Goal: Download file/media

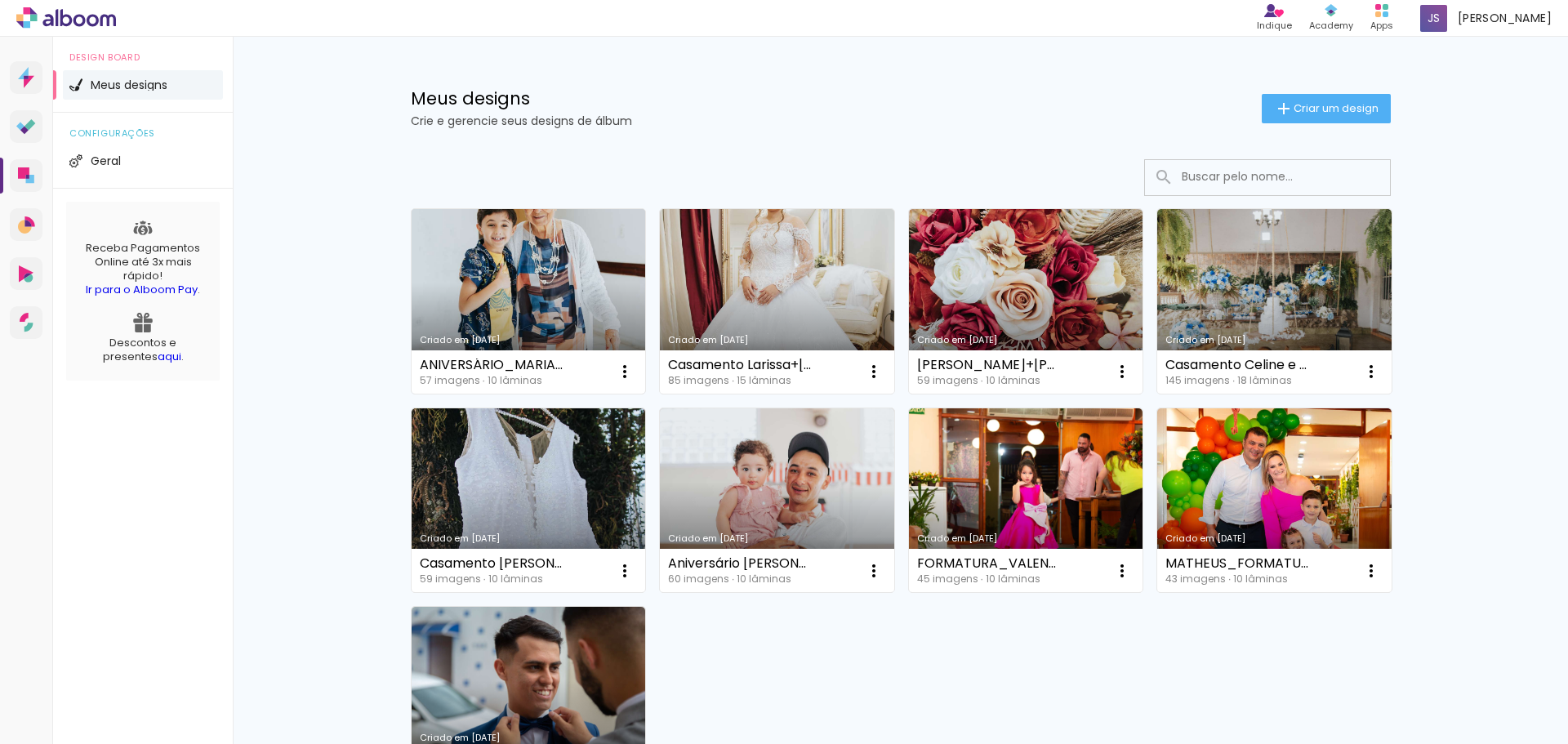
click at [538, 274] on link "Criado em [DATE]" at bounding box center [529, 301] width 234 height 185
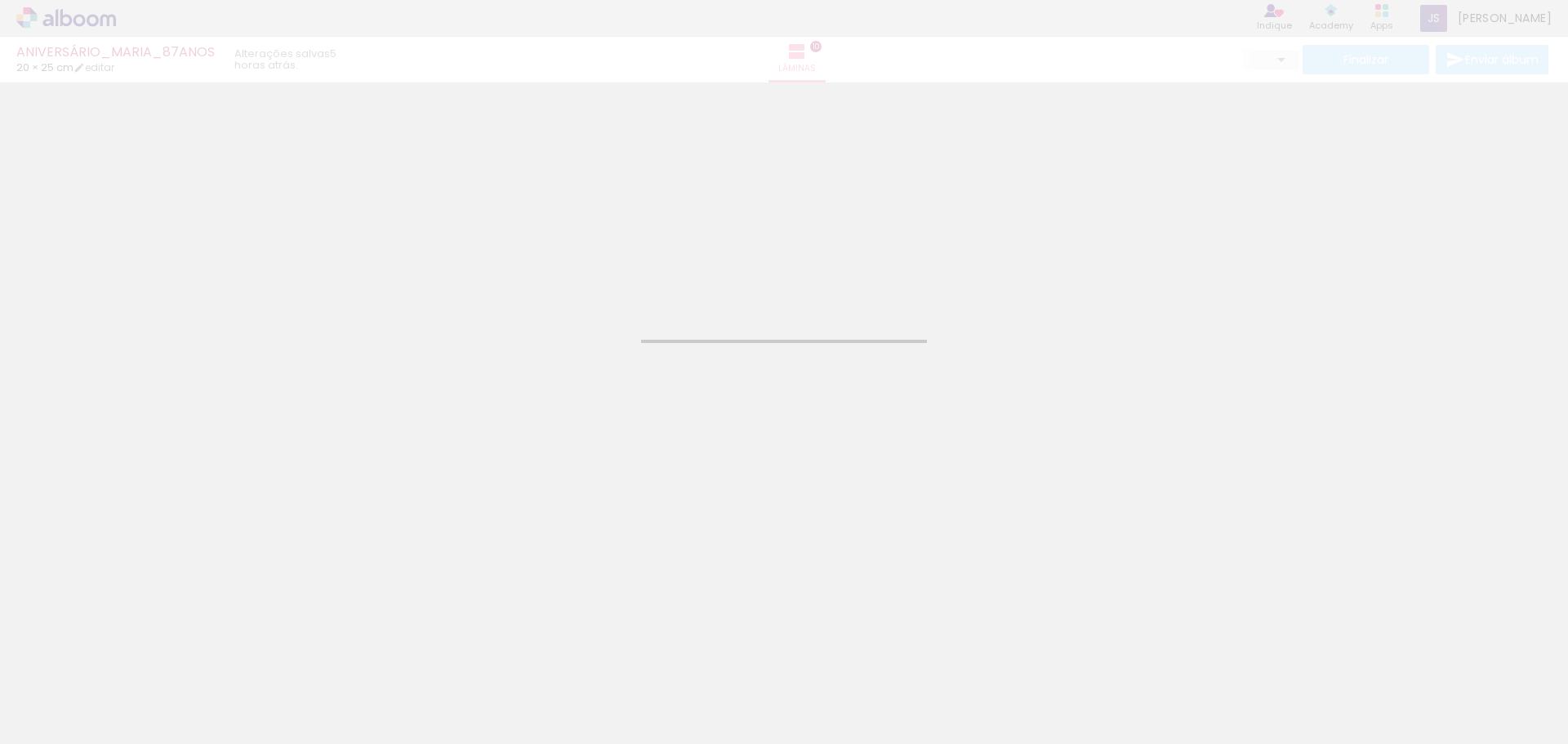
type input "JPG"
type input "Alta, 300 DPI"
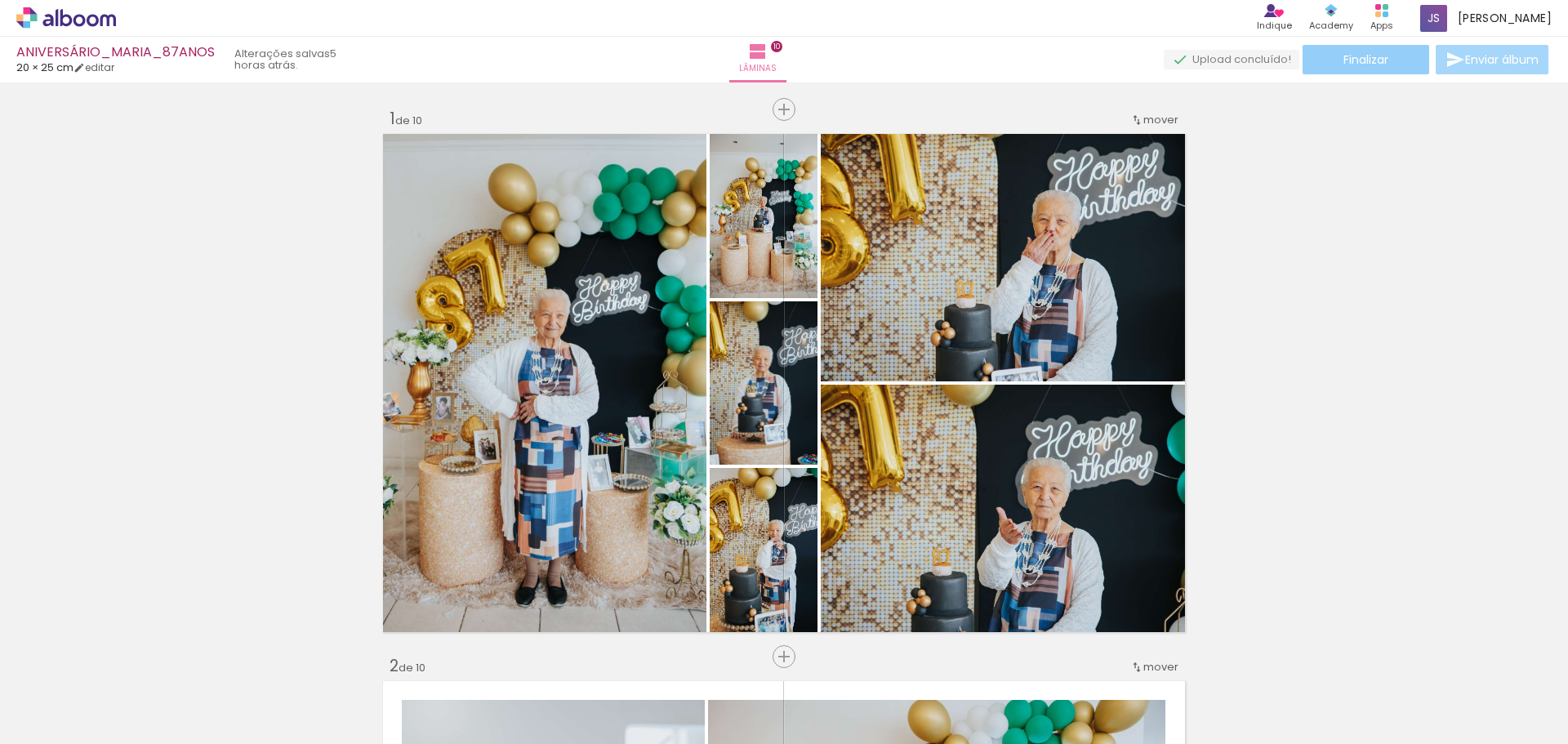
click at [1360, 61] on span "Finalizar" at bounding box center [1366, 60] width 45 height 12
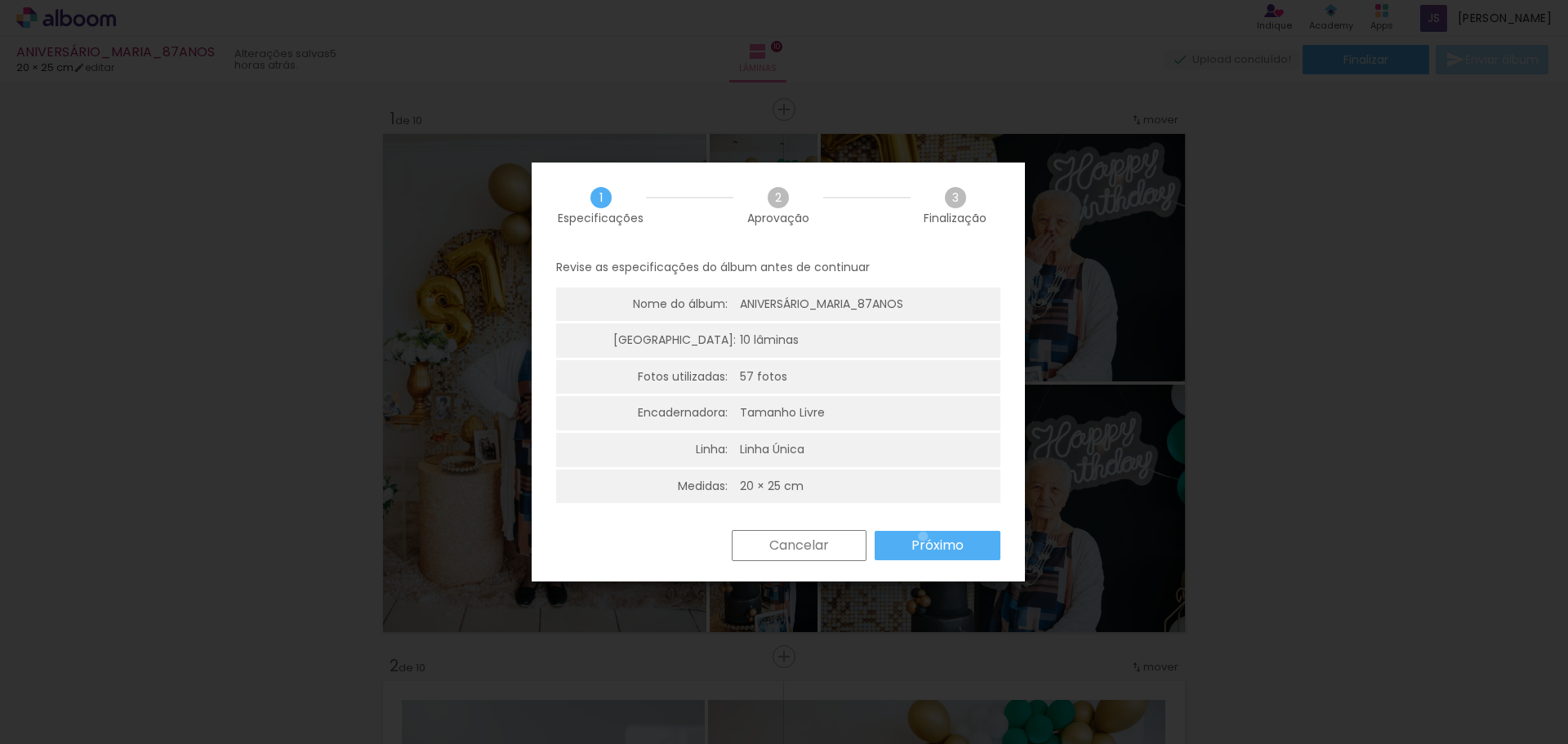
click at [0, 0] on slot "Próximo" at bounding box center [0, 0] width 0 height 0
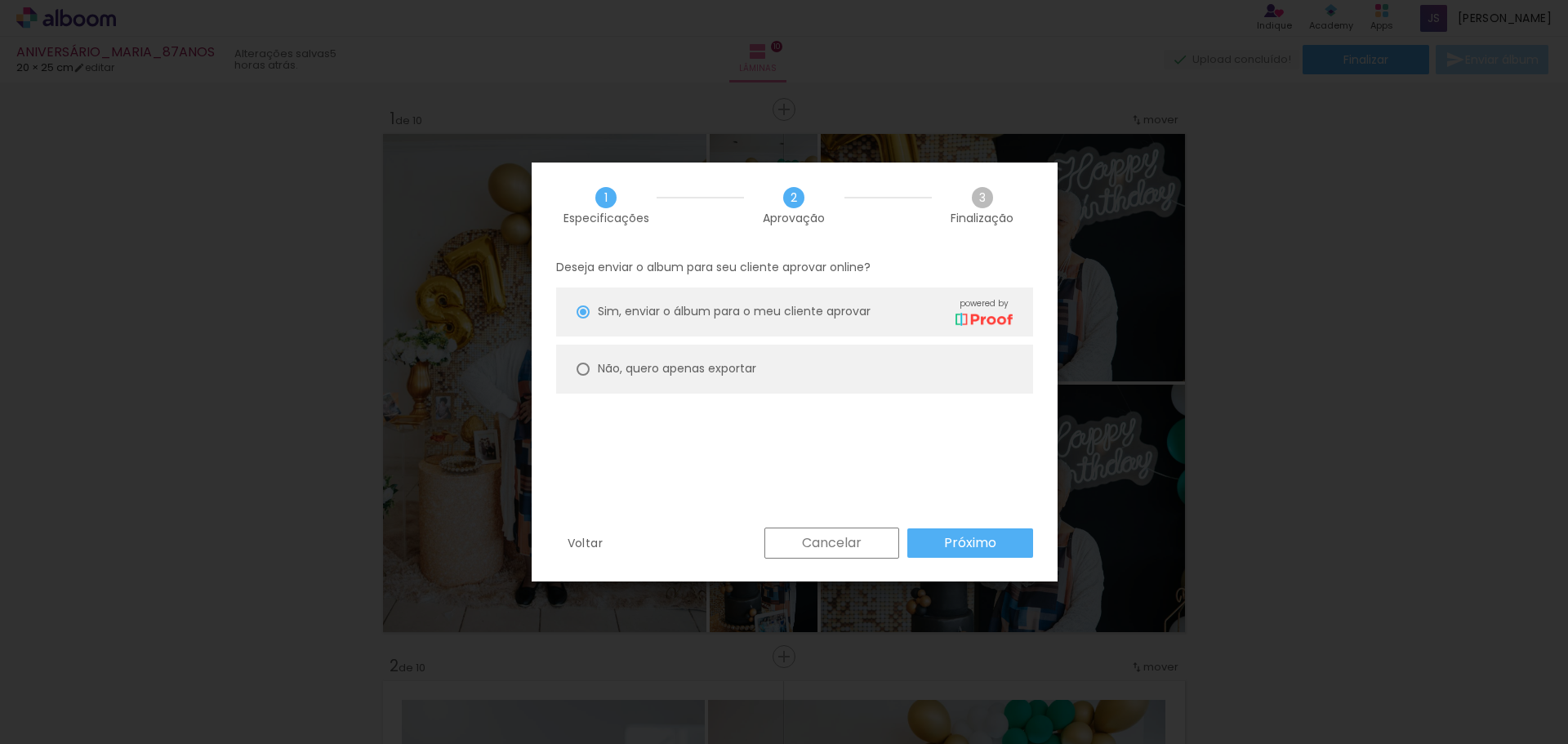
click at [0, 0] on paper-radio-button "Não, quero apenas exportar" at bounding box center [0, 0] width 0 height 0
type paper-radio-button "on"
click at [0, 0] on slot "Próximo" at bounding box center [0, 0] width 0 height 0
type input "Alta, 300 DPI"
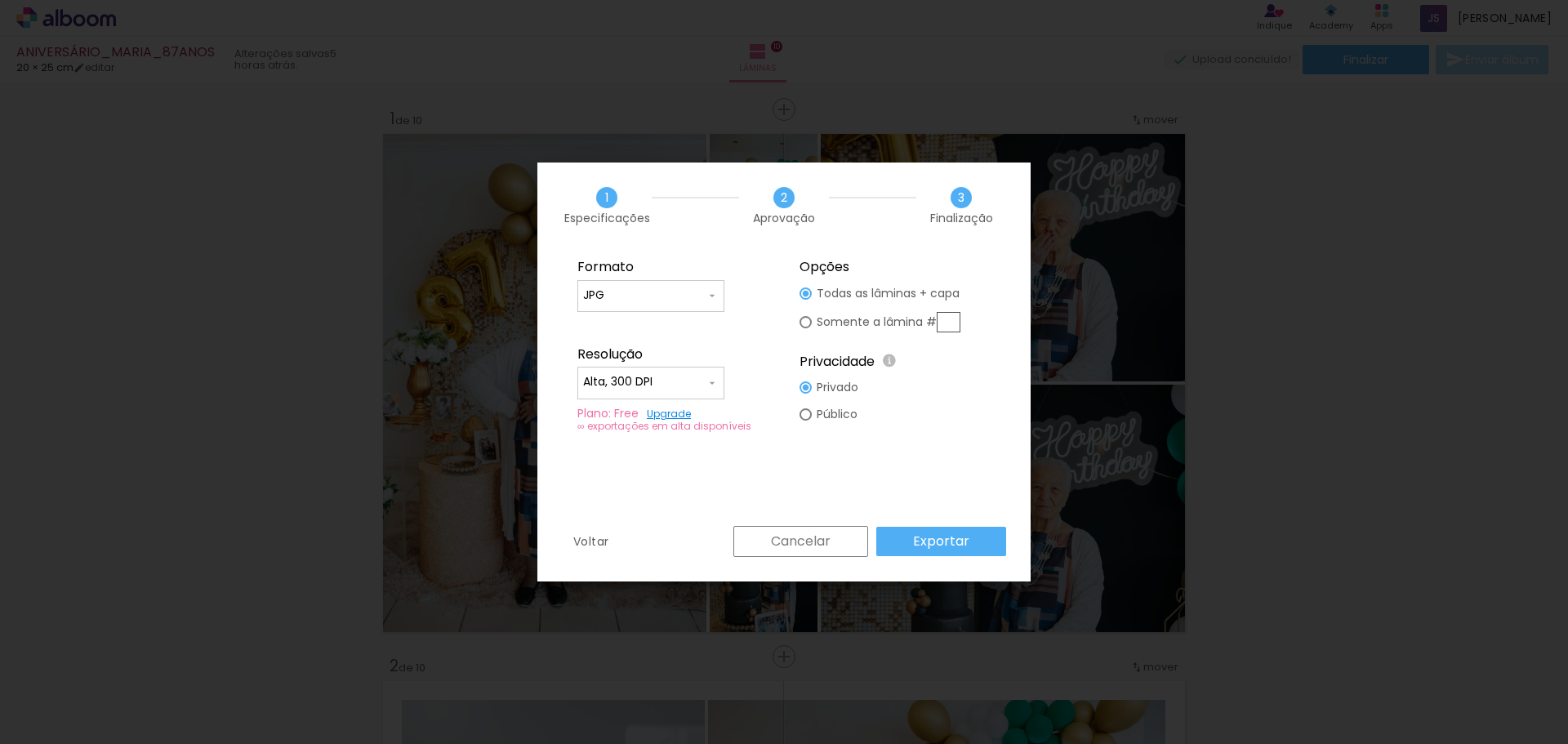
click at [0, 0] on link "Upgrade" at bounding box center [0, 0] width 0 height 0
click at [0, 0] on iron-icon at bounding box center [0, 0] width 0 height 0
click at [0, 0] on paper-item "Alta, 300 DPI" at bounding box center [0, 0] width 0 height 0
click at [0, 0] on slot "Exportar" at bounding box center [0, 0] width 0 height 0
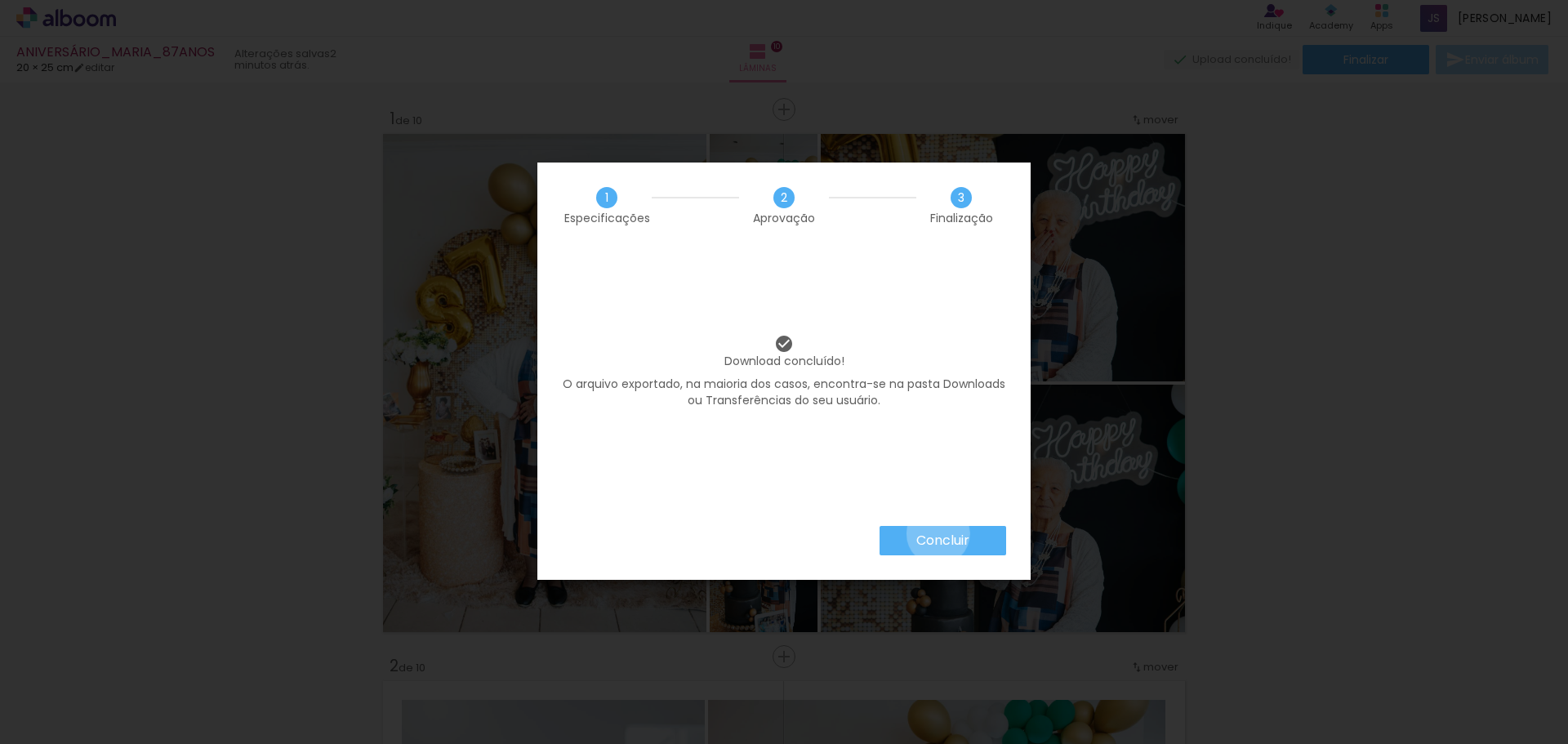
click at [0, 0] on slot "Concluir" at bounding box center [0, 0] width 0 height 0
